Goal: Transaction & Acquisition: Purchase product/service

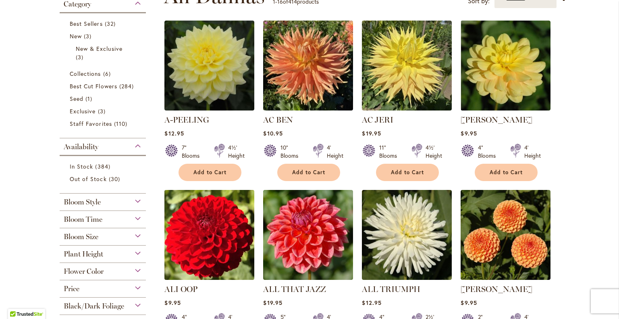
scroll to position [201, 0]
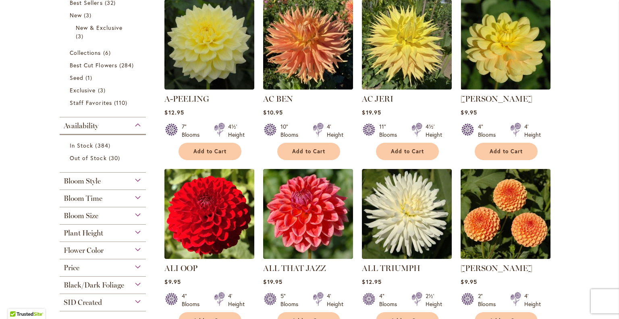
click at [136, 178] on div "Bloom Style" at bounding box center [103, 178] width 86 height 13
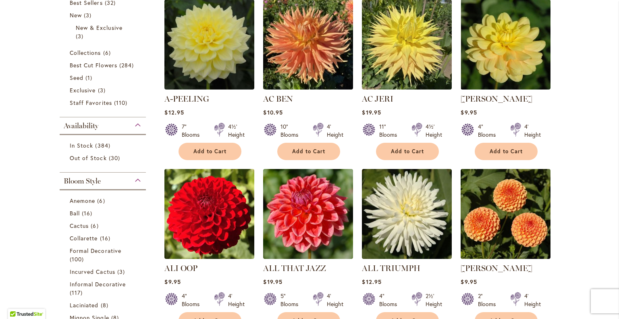
scroll to position [373, 0]
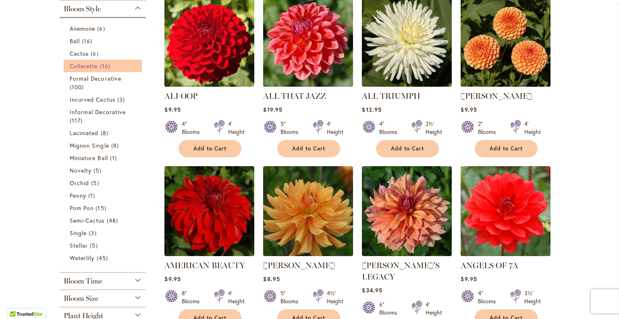
click at [79, 66] on span "Collarette" at bounding box center [84, 66] width 28 height 8
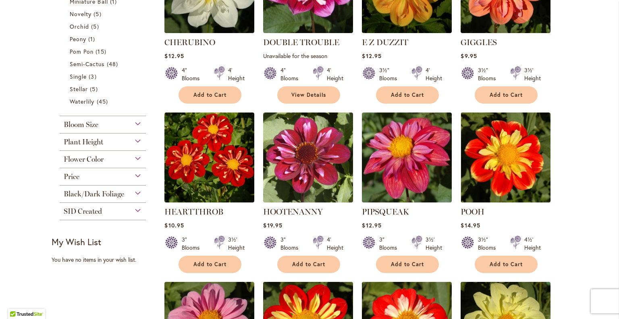
scroll to position [403, 0]
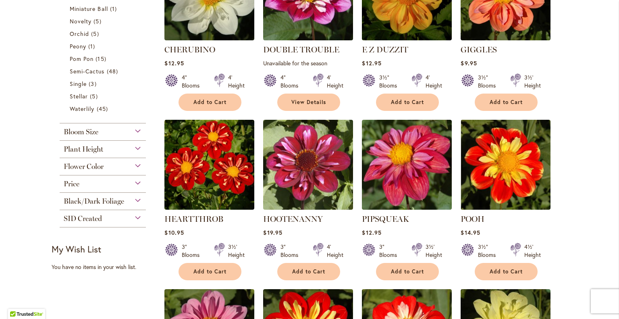
drag, startPoint x: 470, startPoint y: 217, endPoint x: 519, endPoint y: 217, distance: 49.1
click at [470, 217] on link "POOH" at bounding box center [472, 219] width 24 height 10
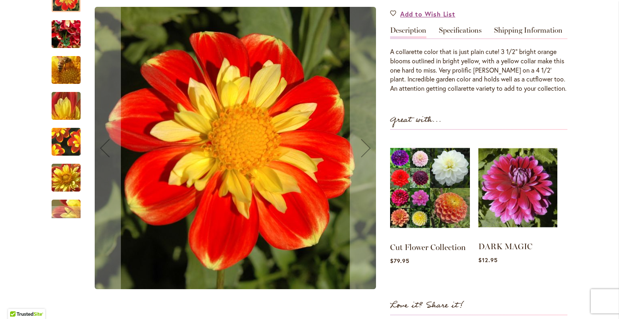
scroll to position [161, 0]
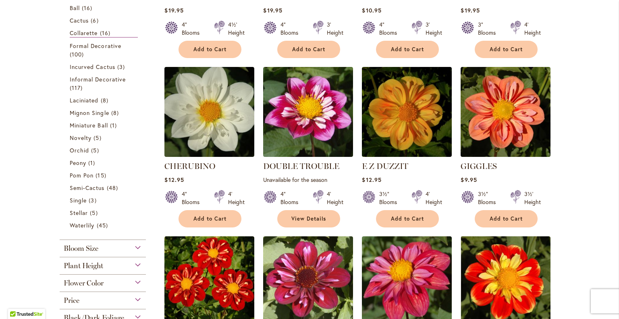
scroll to position [242, 0]
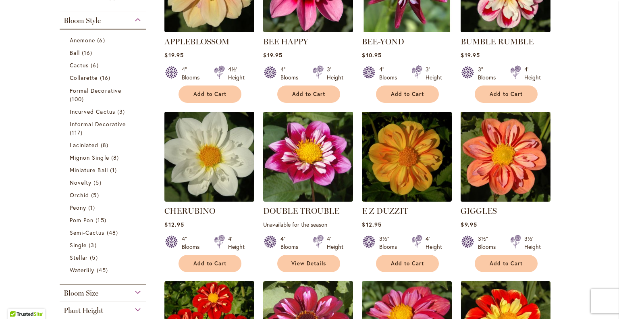
click at [501, 160] on img at bounding box center [505, 156] width 94 height 94
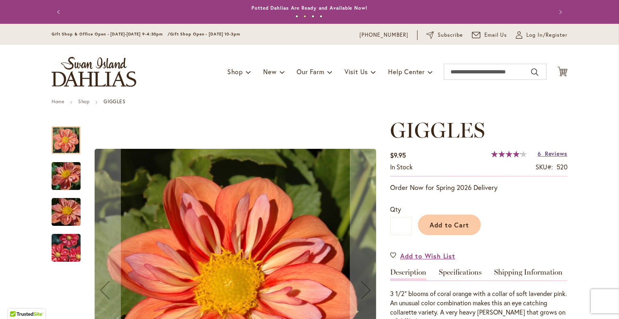
click at [540, 151] on link "6 Reviews" at bounding box center [552, 153] width 30 height 8
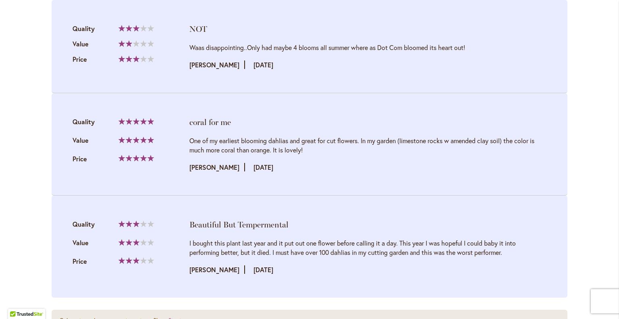
scroll to position [1215, 0]
